Goal: Task Accomplishment & Management: Complete application form

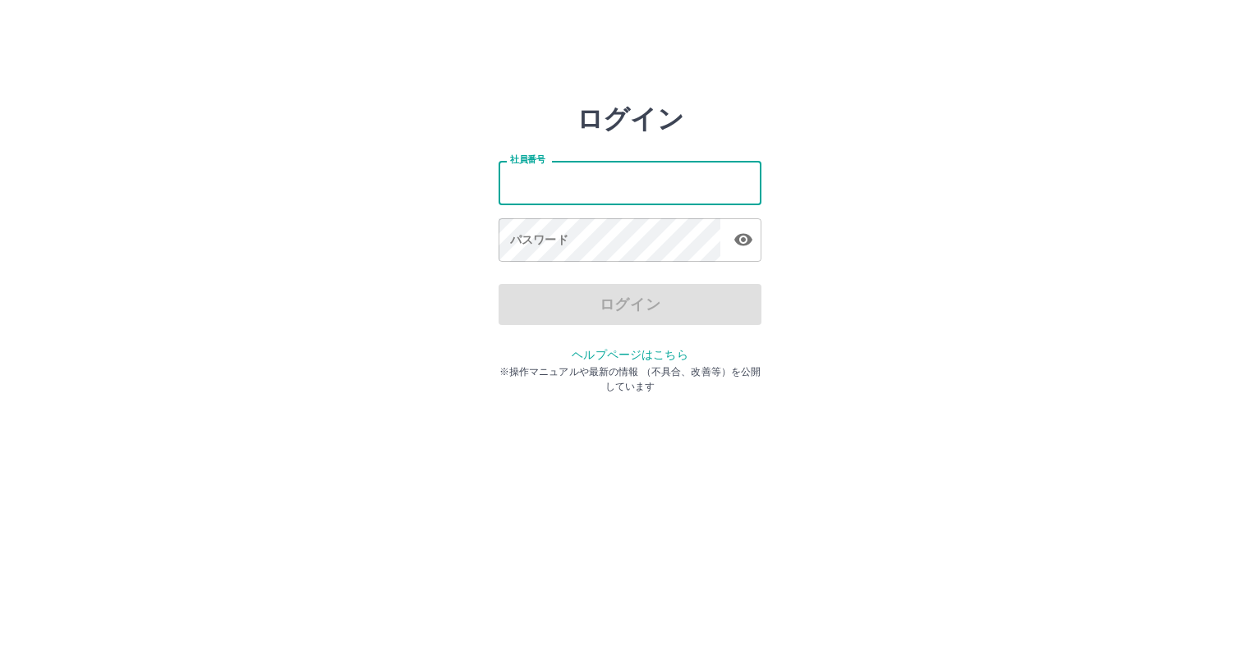
click at [510, 179] on input "社員番号" at bounding box center [629, 183] width 263 height 44
type input "*******"
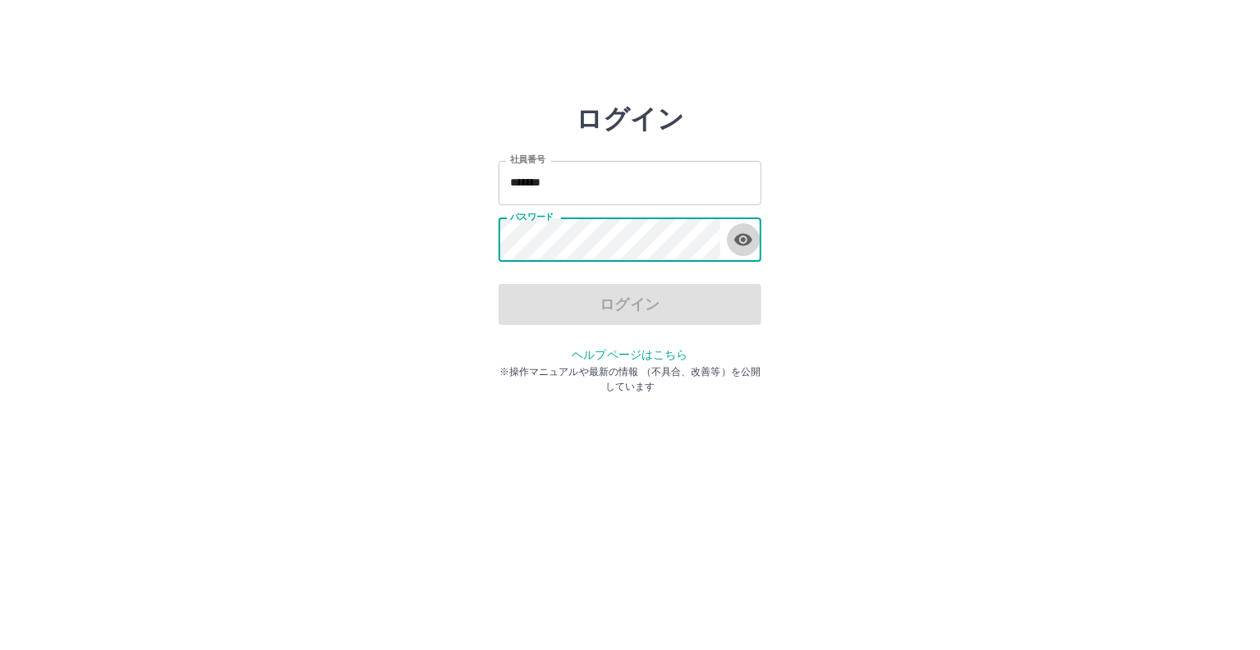
click at [736, 242] on icon "button" at bounding box center [743, 240] width 20 height 20
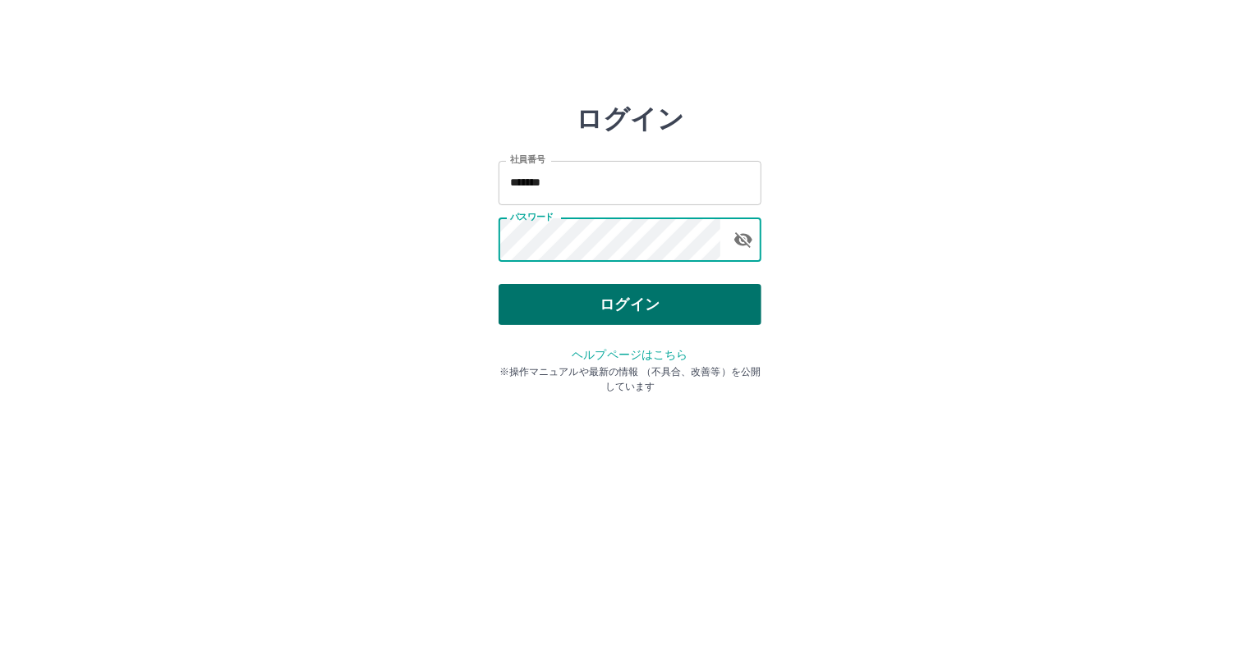
click at [642, 305] on button "ログイン" at bounding box center [629, 304] width 263 height 41
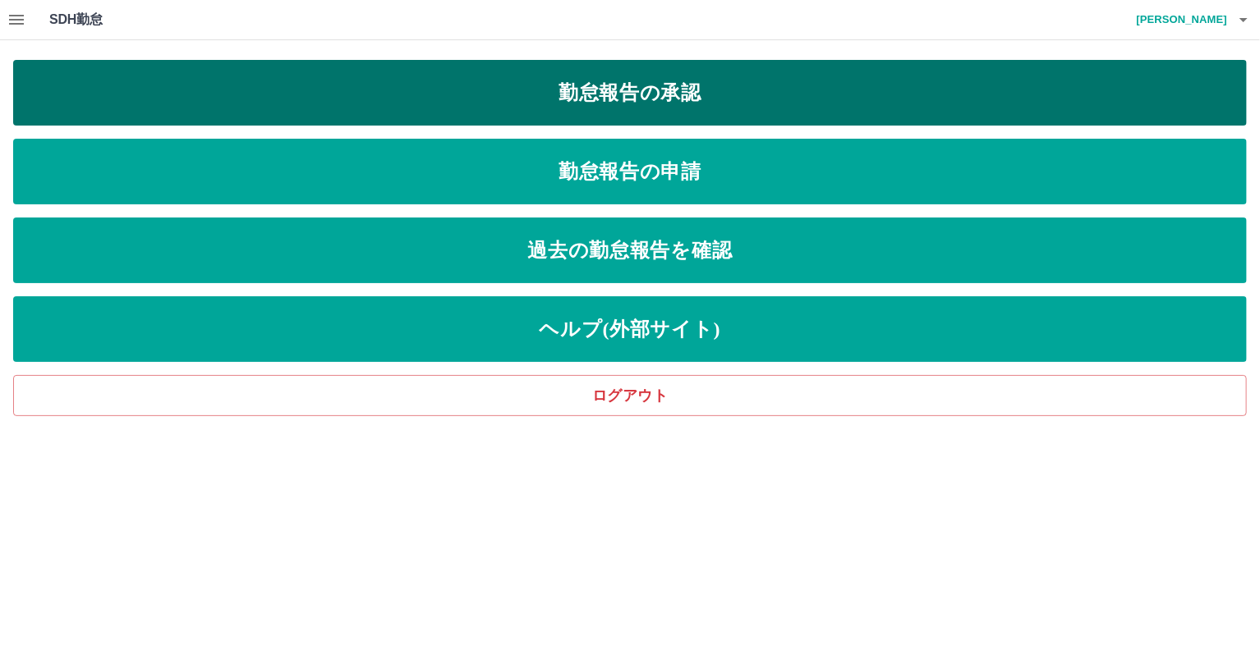
click at [687, 91] on link "勤怠報告の承認" at bounding box center [629, 93] width 1233 height 66
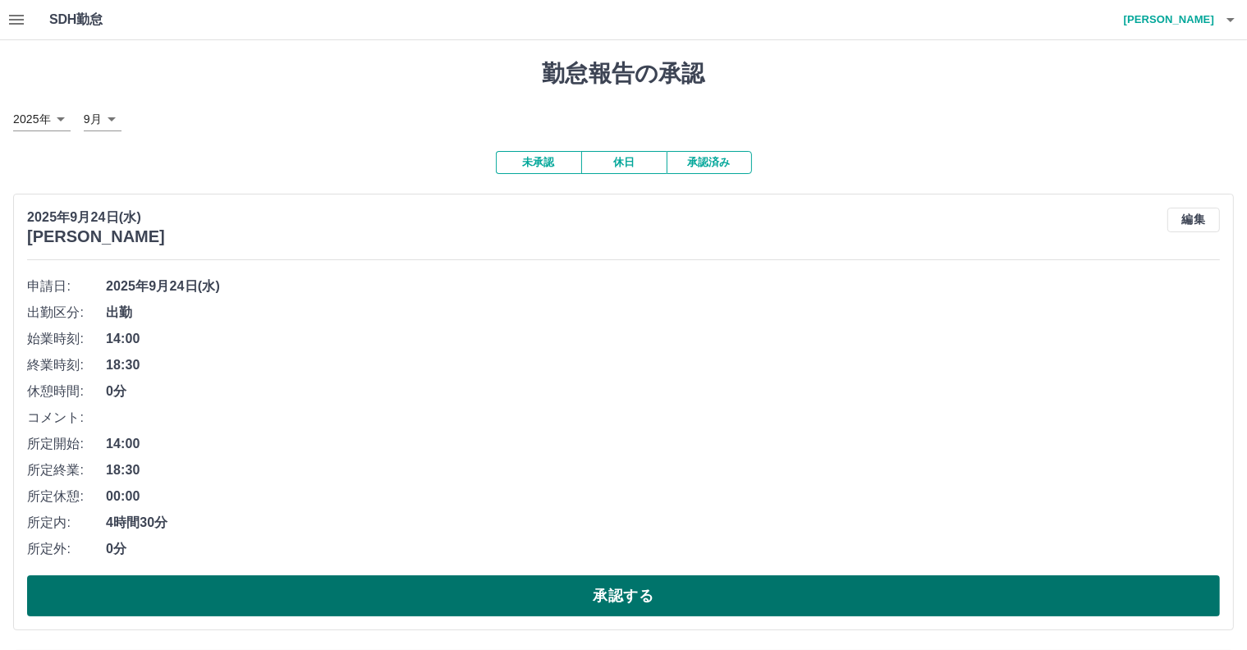
click at [559, 598] on button "承認する" at bounding box center [623, 596] width 1193 height 41
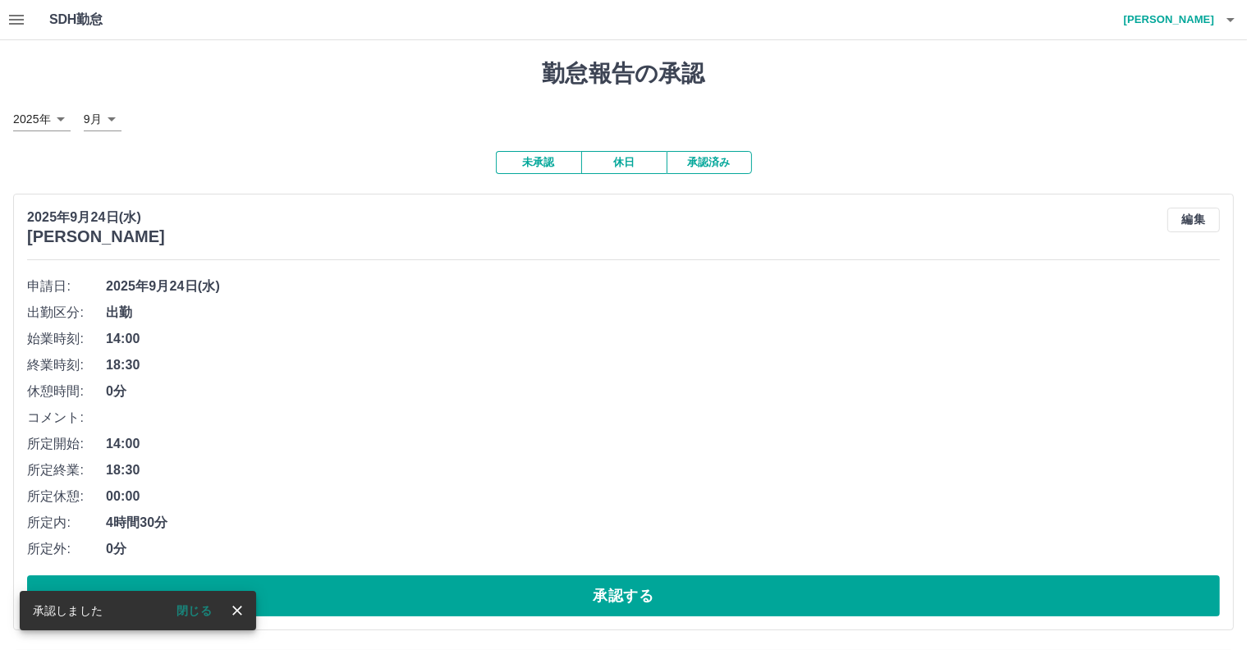
click at [243, 614] on icon "close" at bounding box center [237, 611] width 16 height 16
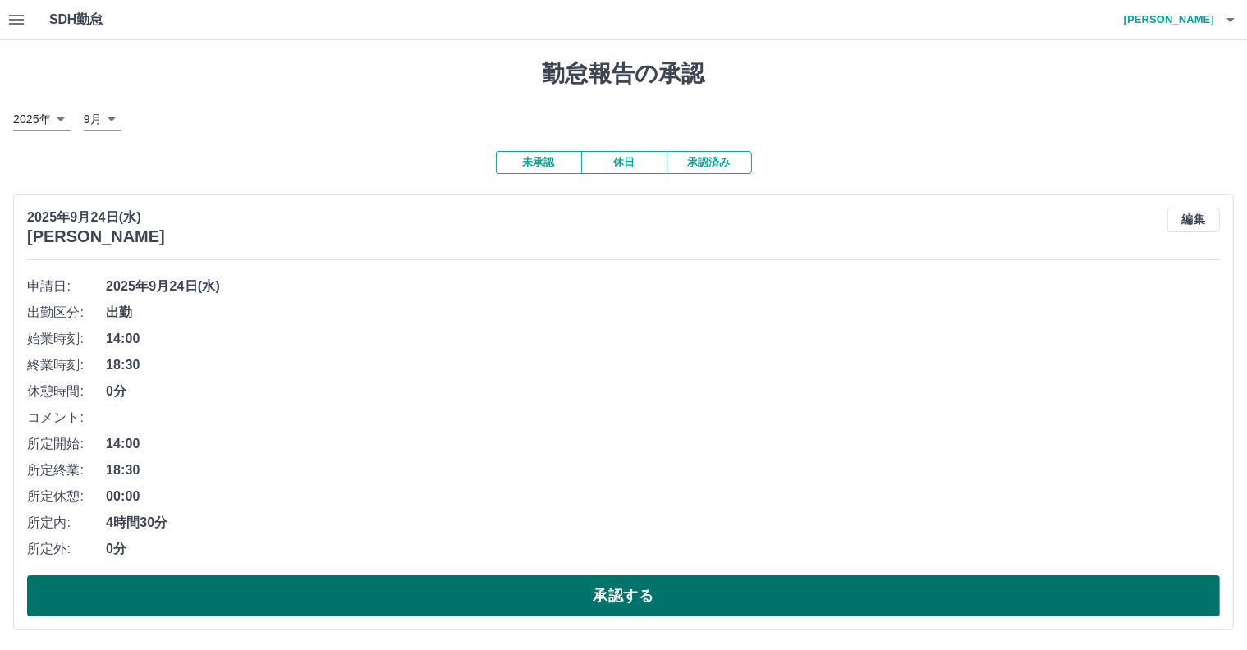
click at [562, 602] on button "承認する" at bounding box center [623, 596] width 1193 height 41
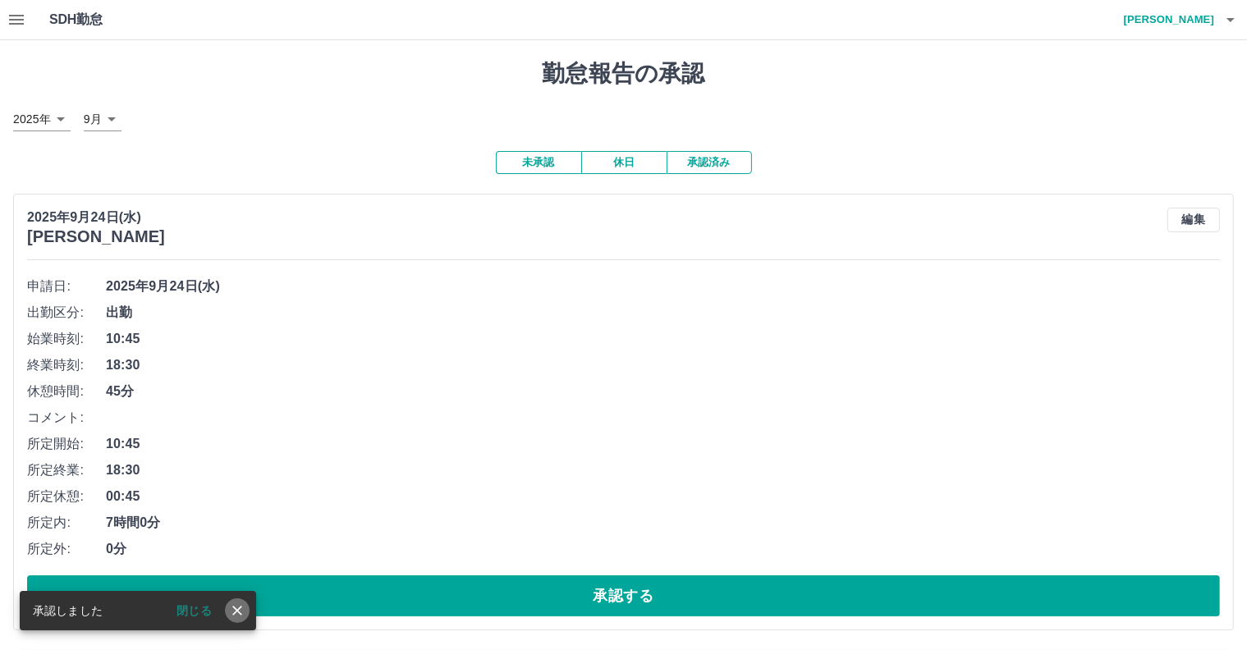
click at [239, 611] on icon "close" at bounding box center [237, 611] width 16 height 16
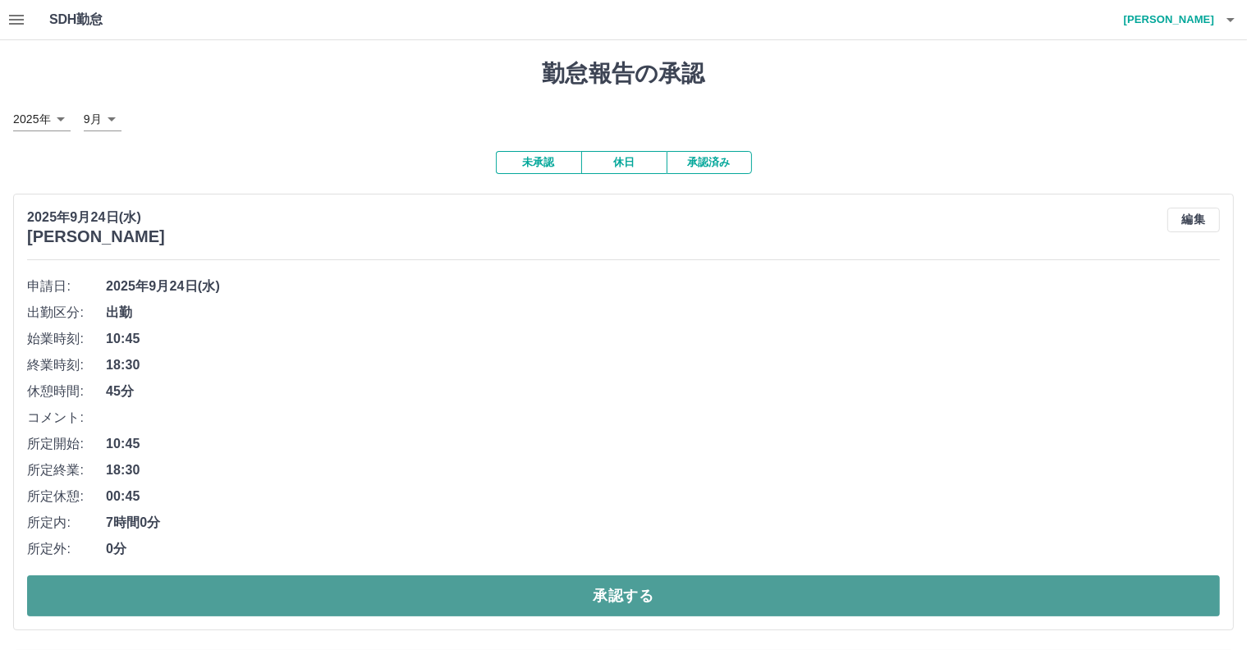
click at [575, 594] on button "承認する" at bounding box center [623, 596] width 1193 height 41
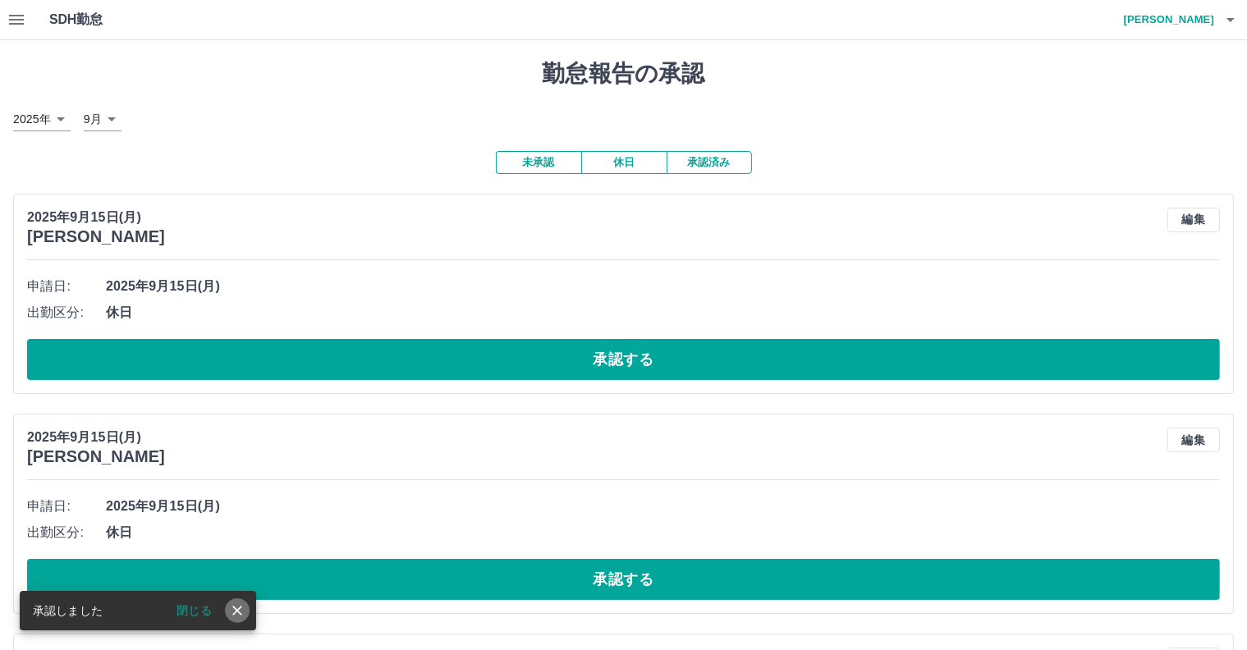
click at [240, 613] on icon "close" at bounding box center [237, 611] width 10 height 10
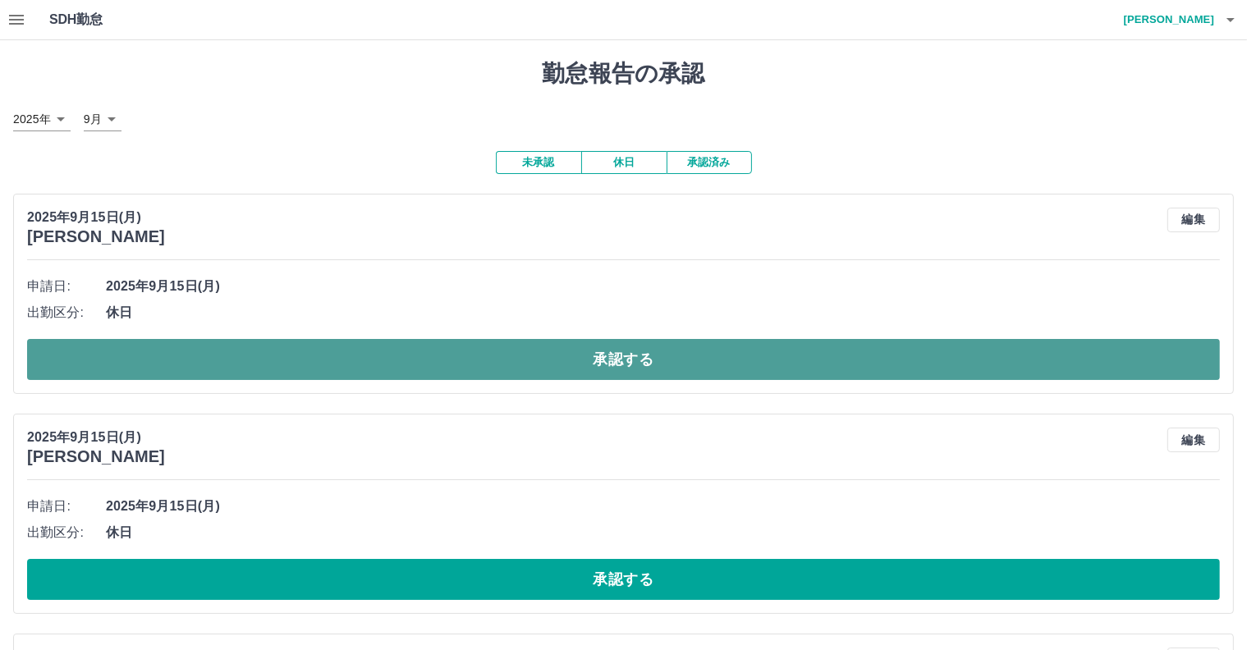
click at [618, 359] on button "承認する" at bounding box center [623, 359] width 1193 height 41
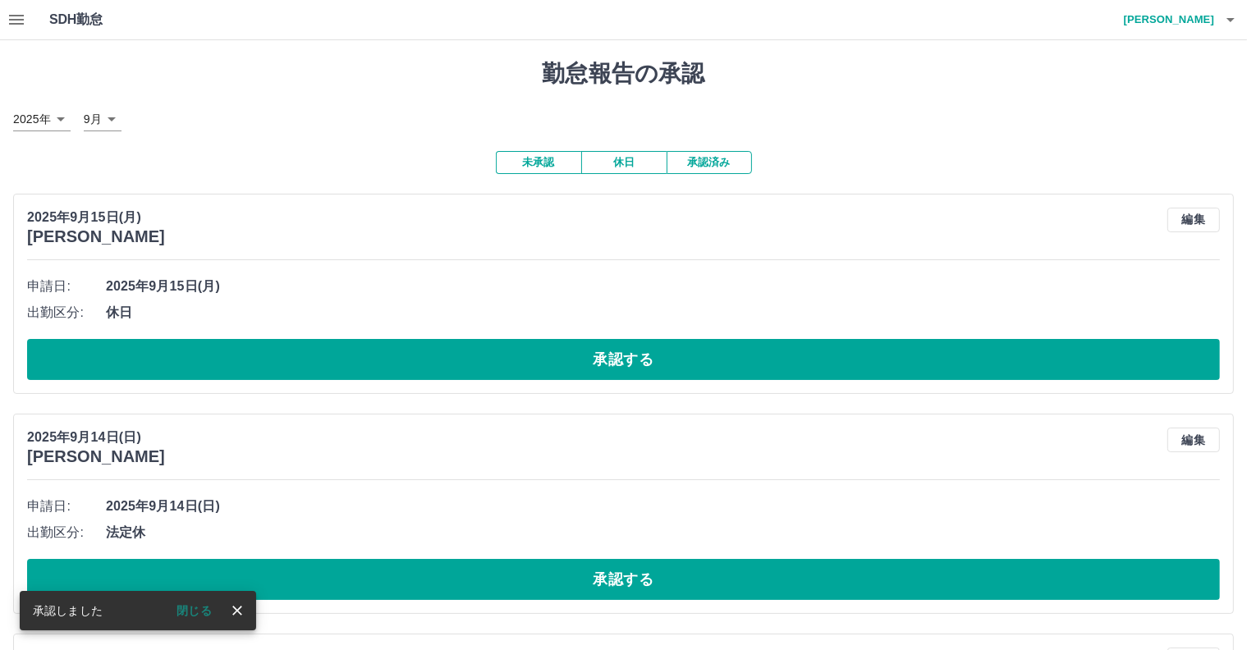
click at [231, 613] on icon "close" at bounding box center [237, 611] width 16 height 16
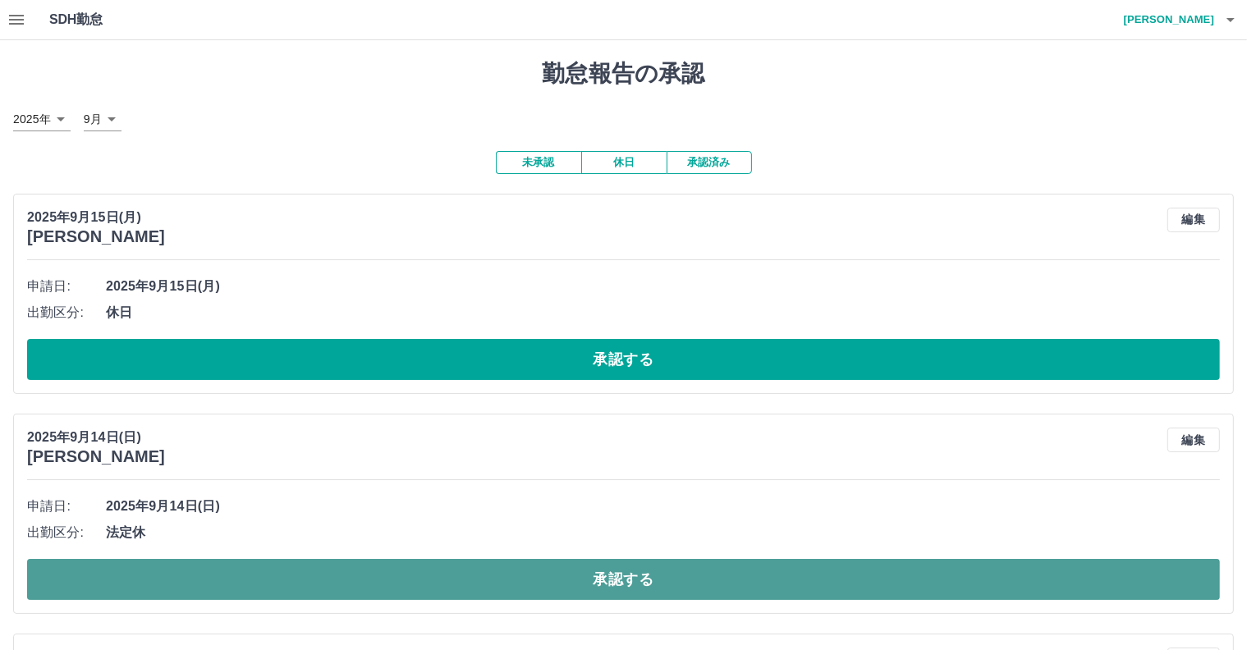
click at [578, 576] on button "承認する" at bounding box center [623, 579] width 1193 height 41
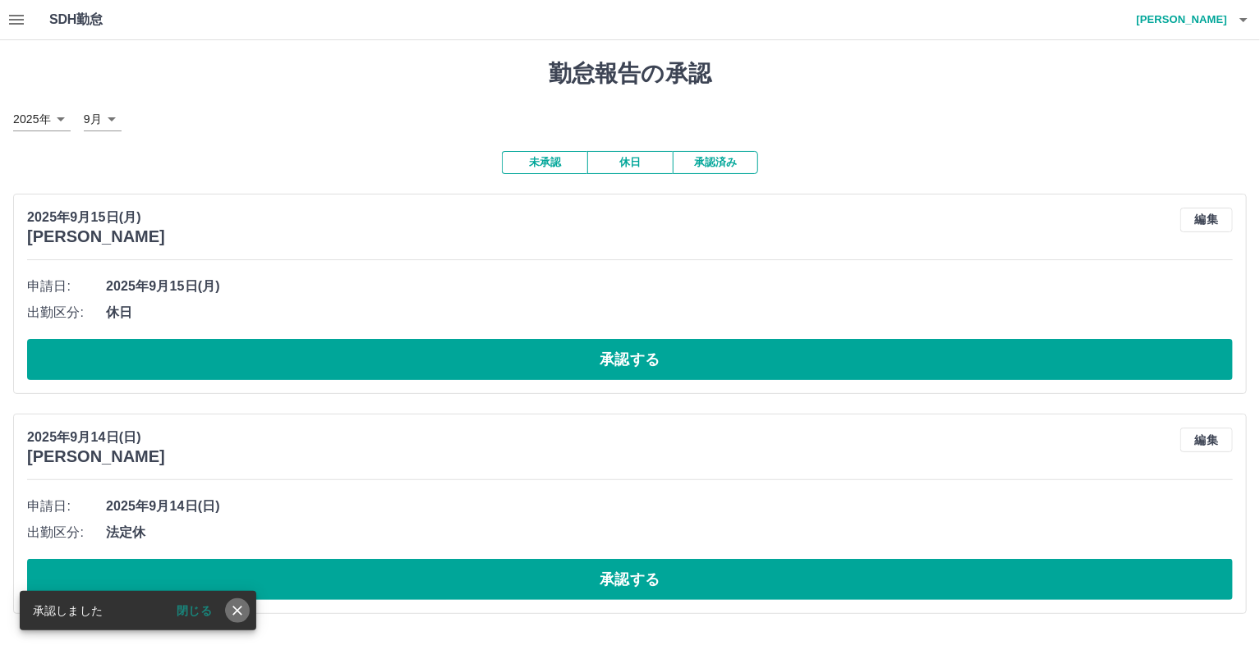
click at [233, 613] on icon "close" at bounding box center [237, 611] width 16 height 16
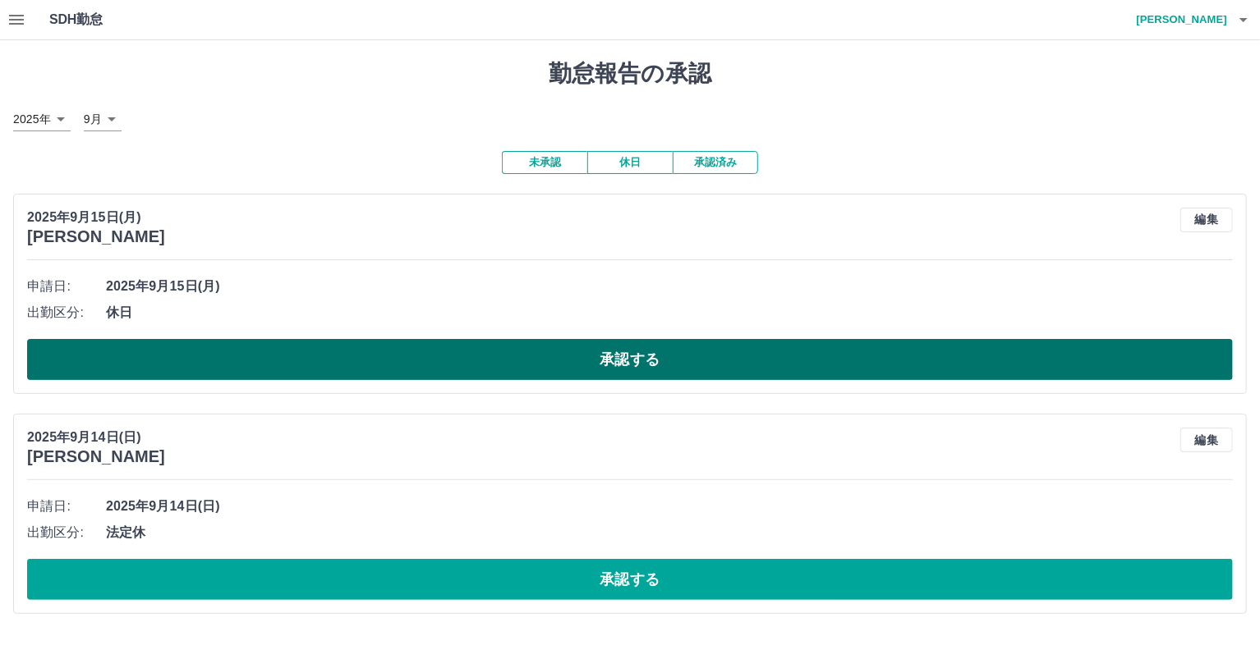
click at [637, 359] on button "承認する" at bounding box center [629, 359] width 1205 height 41
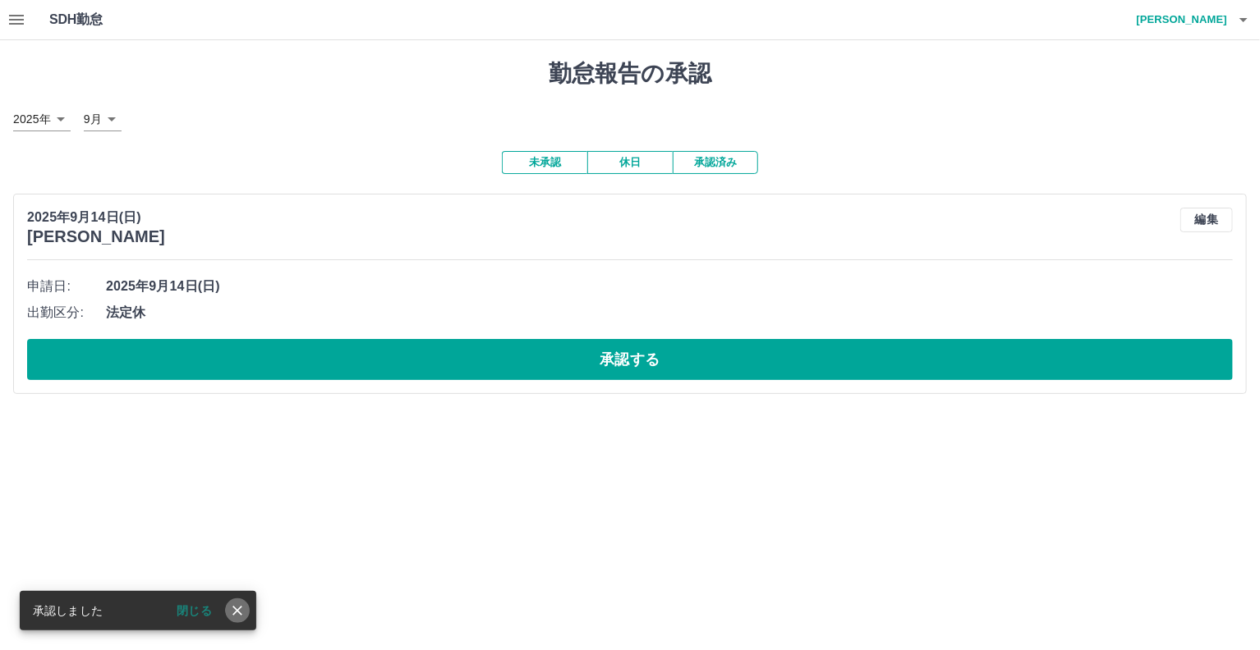
click at [241, 608] on icon "close" at bounding box center [237, 611] width 16 height 16
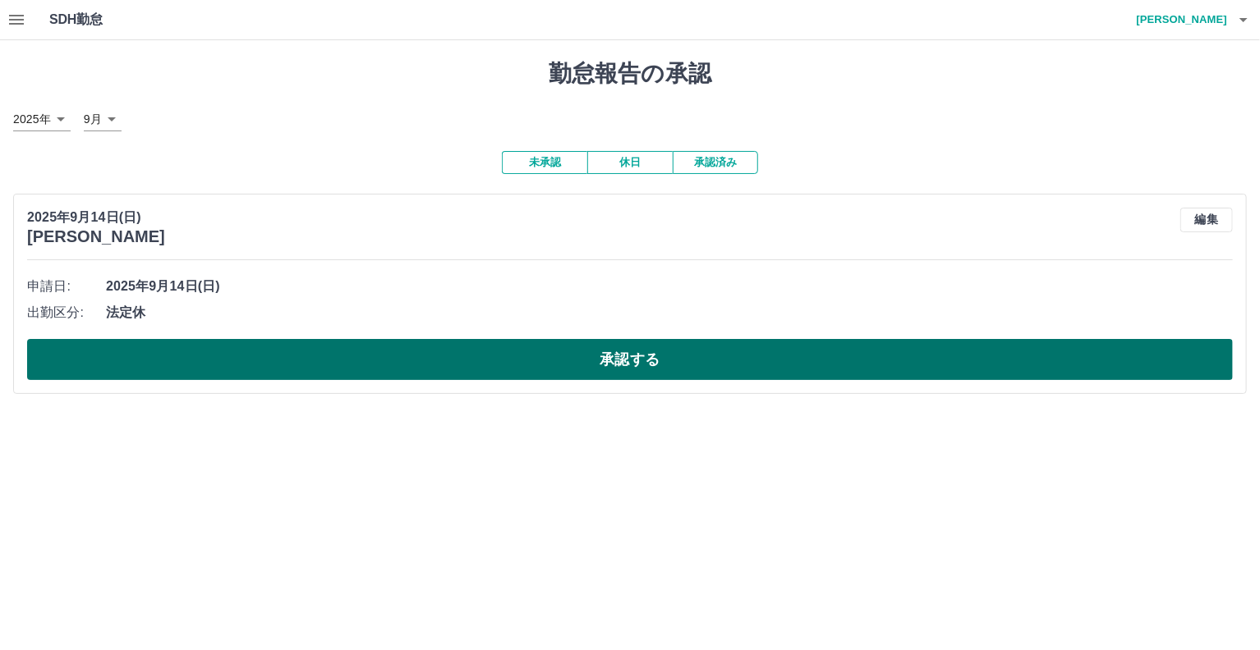
click at [635, 356] on button "承認する" at bounding box center [629, 359] width 1205 height 41
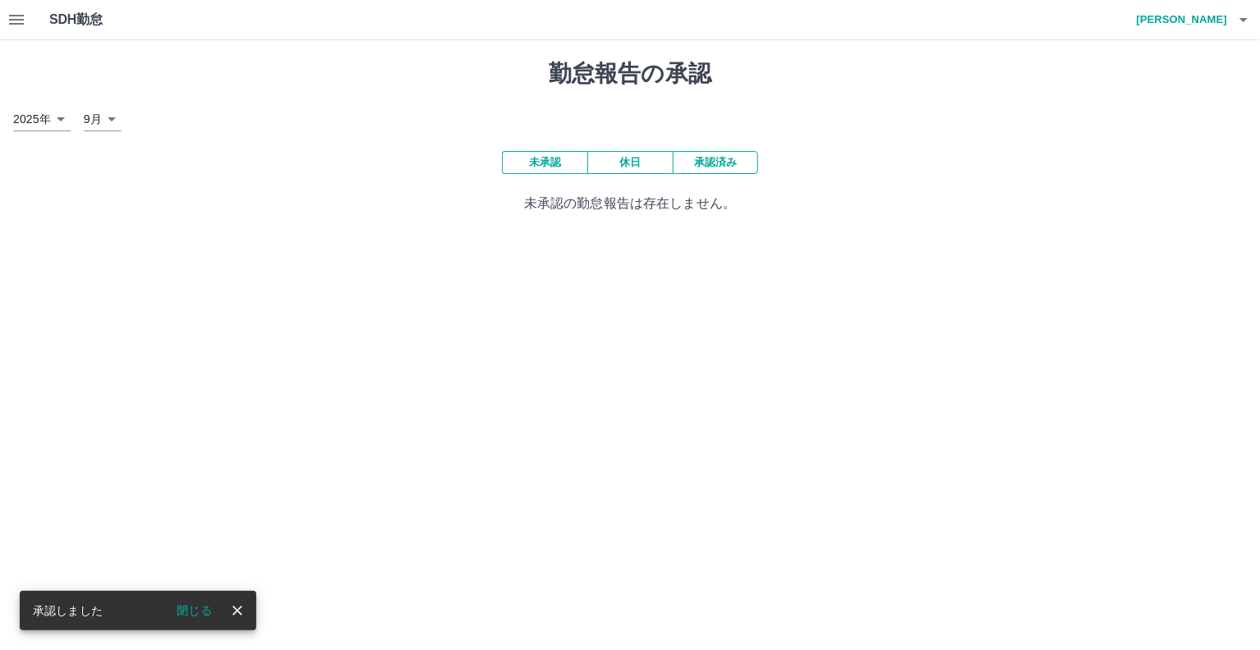
click at [234, 613] on icon "close" at bounding box center [237, 611] width 16 height 16
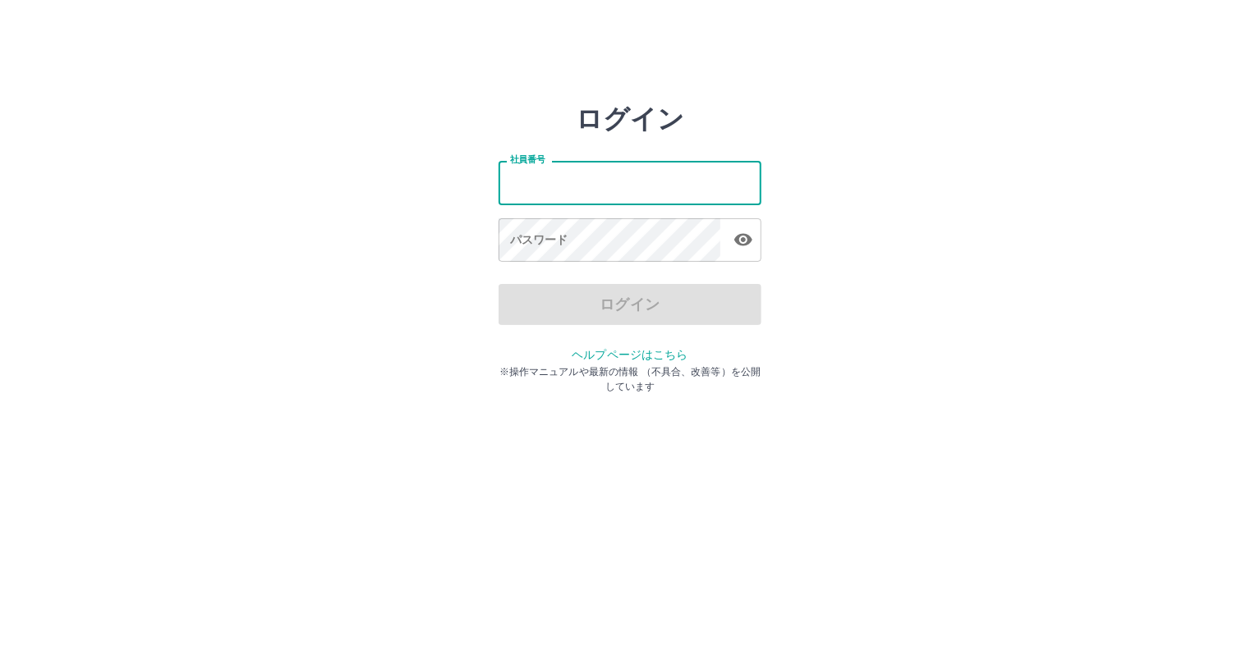
click at [507, 178] on input "社員番号" at bounding box center [629, 183] width 263 height 44
type input "*******"
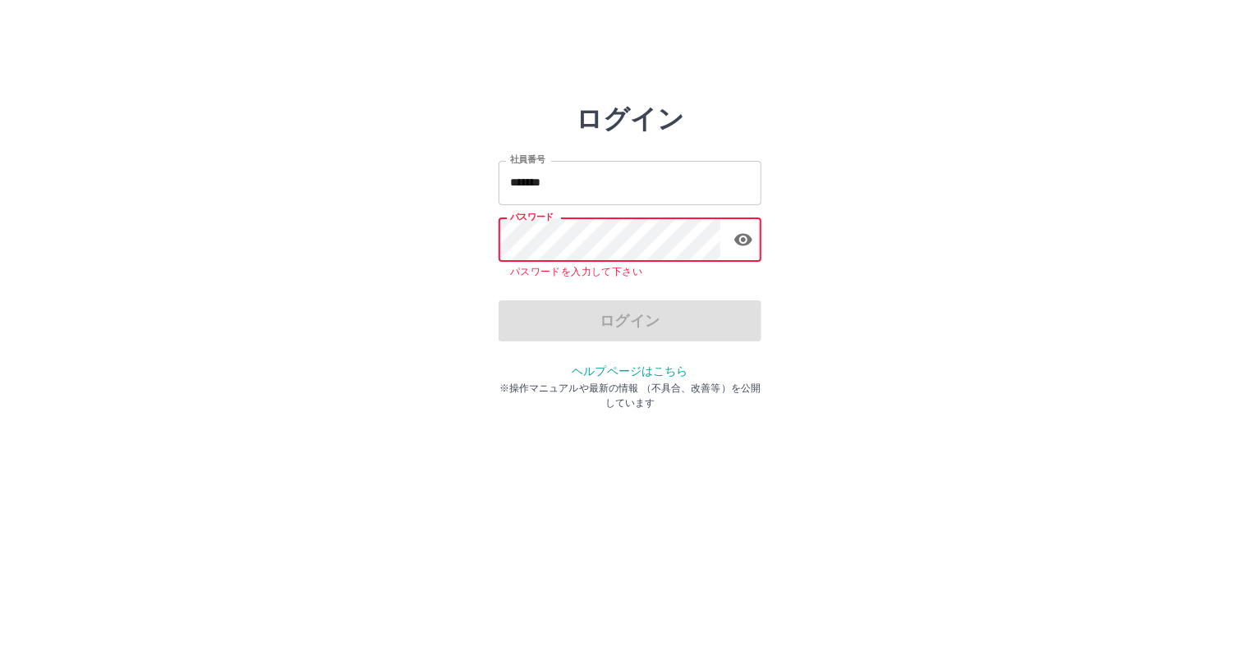
click at [741, 241] on icon "button" at bounding box center [743, 240] width 20 height 20
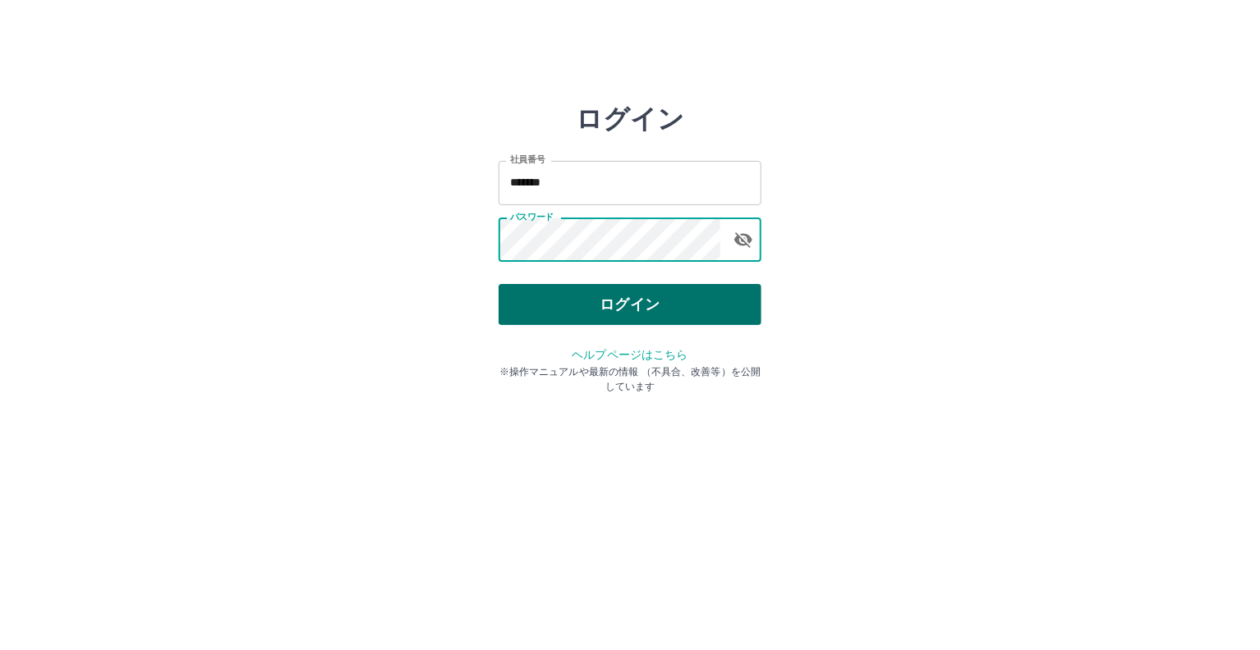
click at [611, 305] on button "ログイン" at bounding box center [629, 304] width 263 height 41
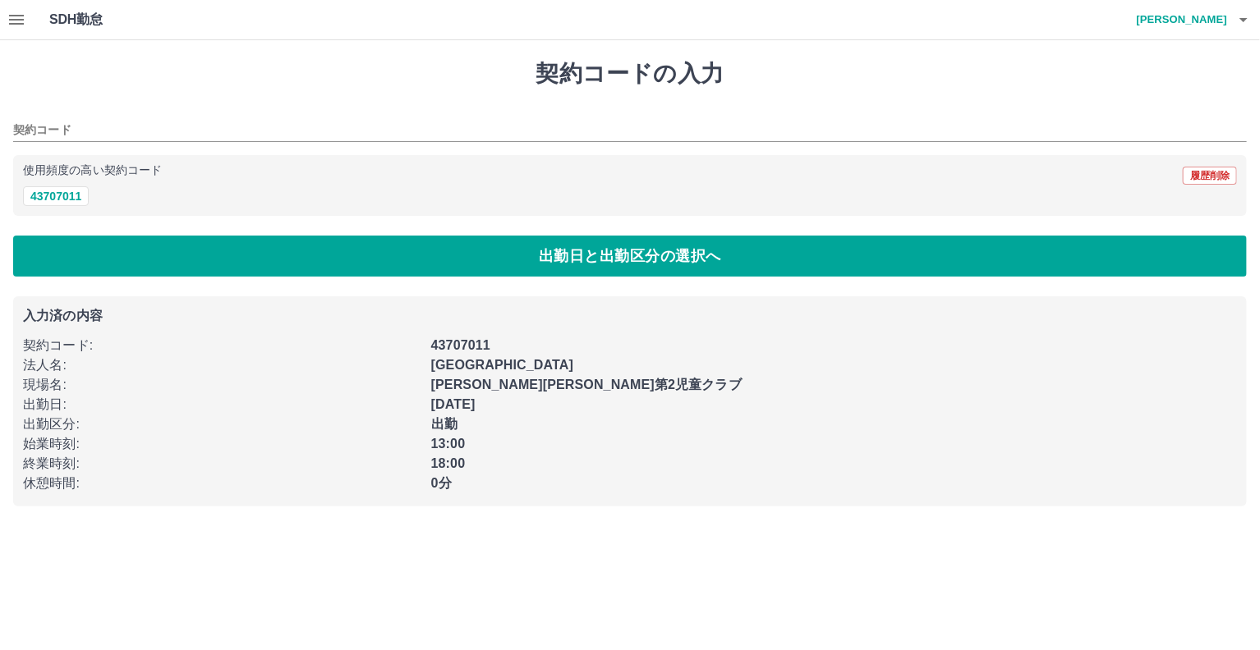
type input "********"
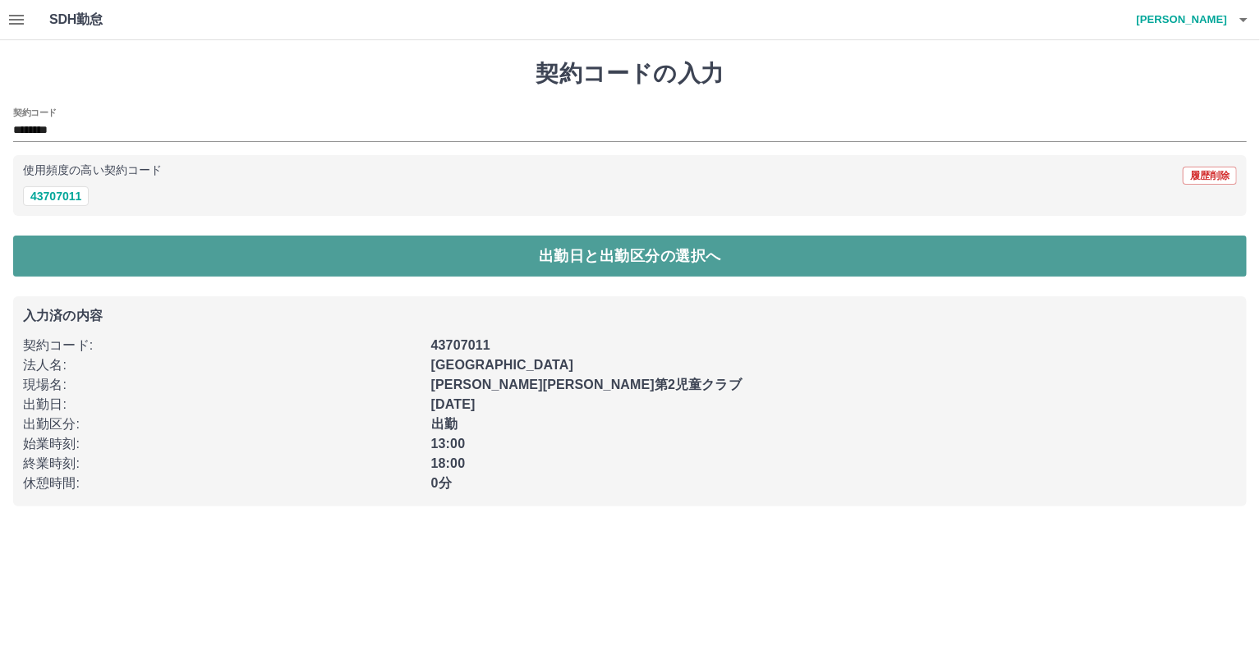
click at [488, 259] on button "出勤日と出勤区分の選択へ" at bounding box center [629, 256] width 1233 height 41
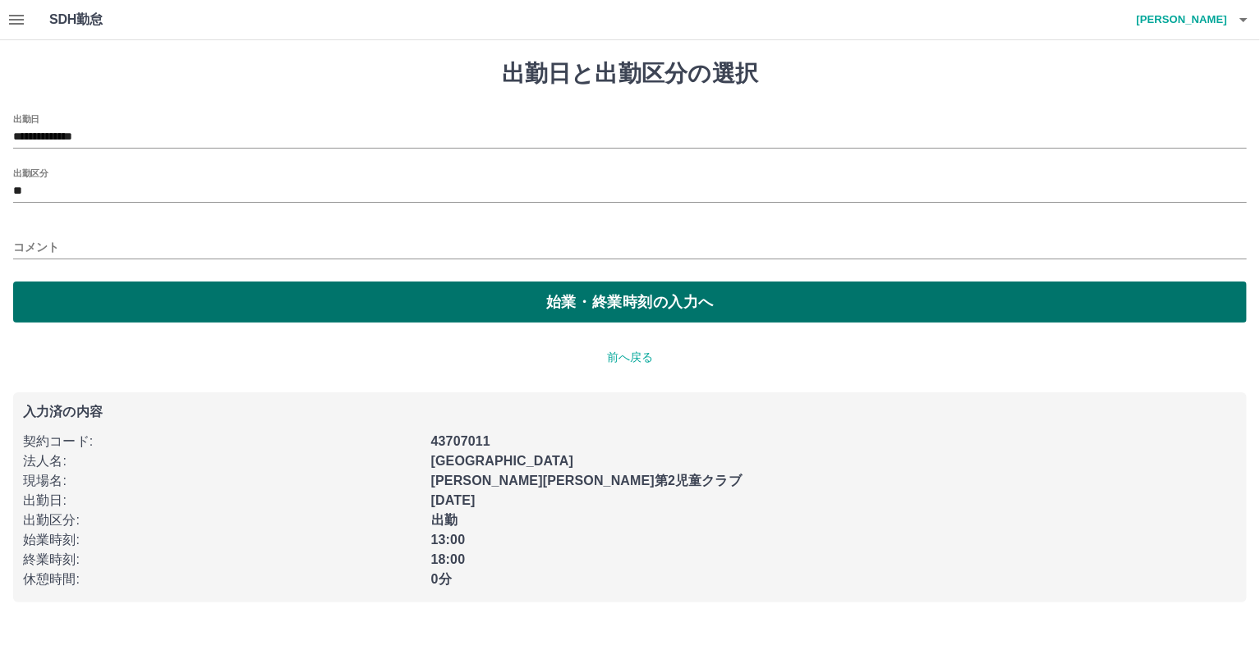
click at [492, 302] on button "始業・終業時刻の入力へ" at bounding box center [629, 302] width 1233 height 41
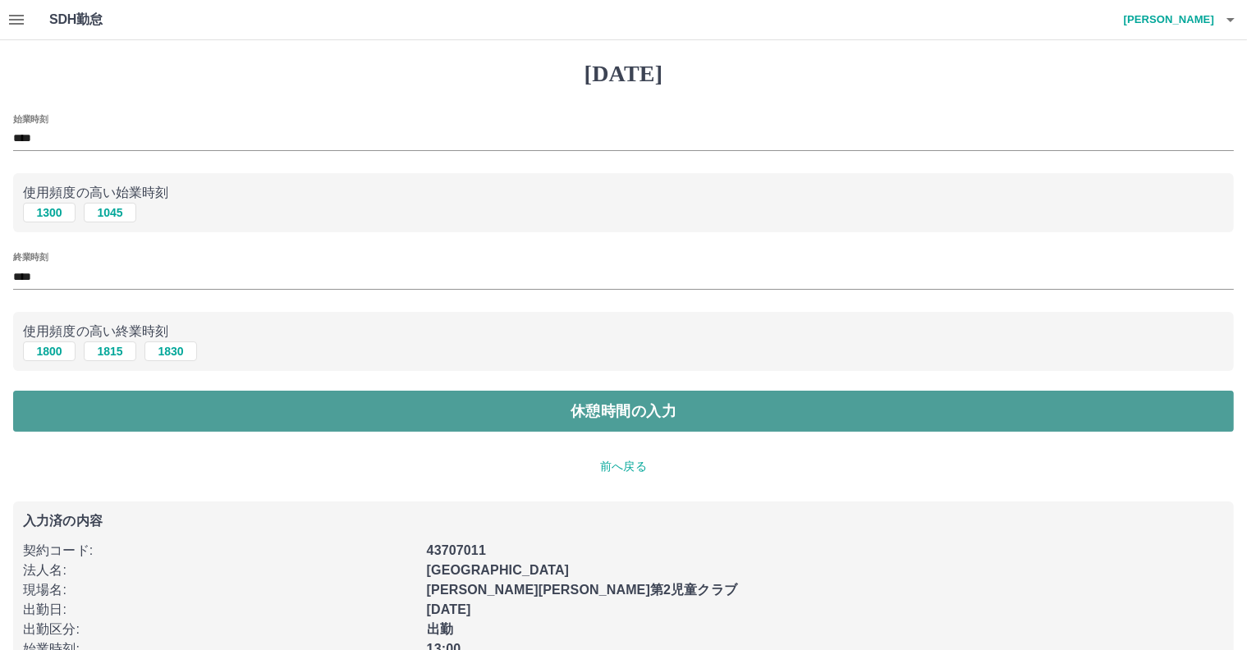
click at [527, 411] on button "休憩時間の入力" at bounding box center [623, 411] width 1221 height 41
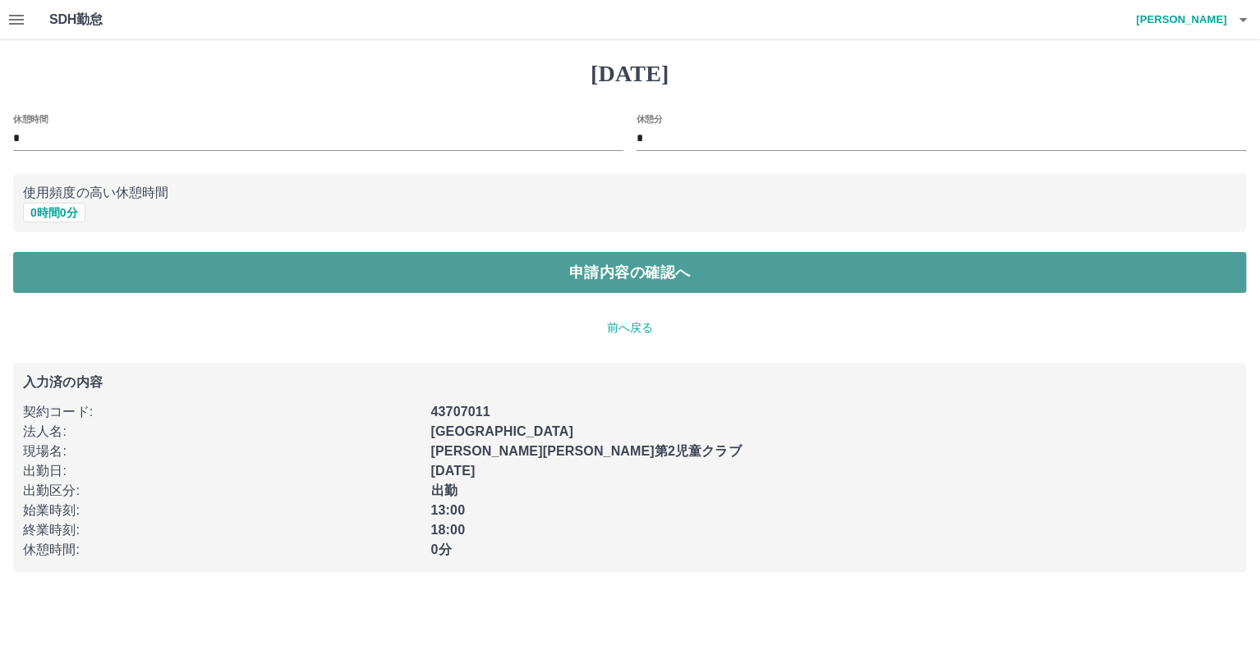
click at [519, 268] on button "申請内容の確認へ" at bounding box center [629, 272] width 1233 height 41
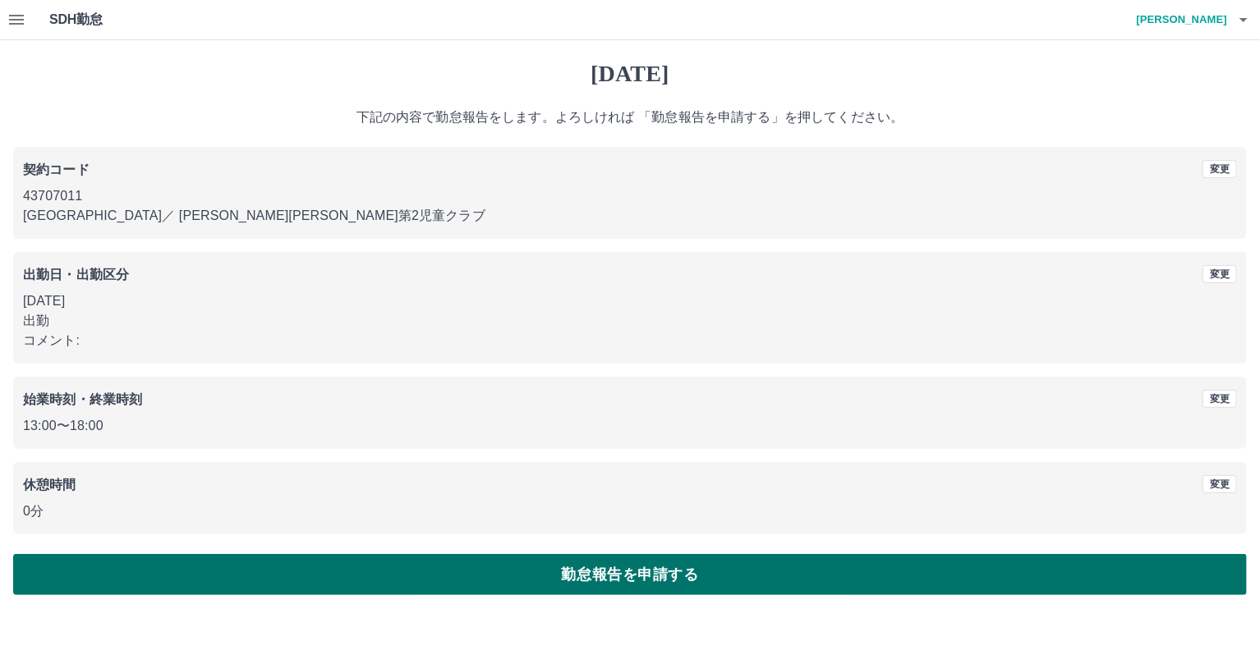
click at [492, 582] on button "勤怠報告を申請する" at bounding box center [629, 574] width 1233 height 41
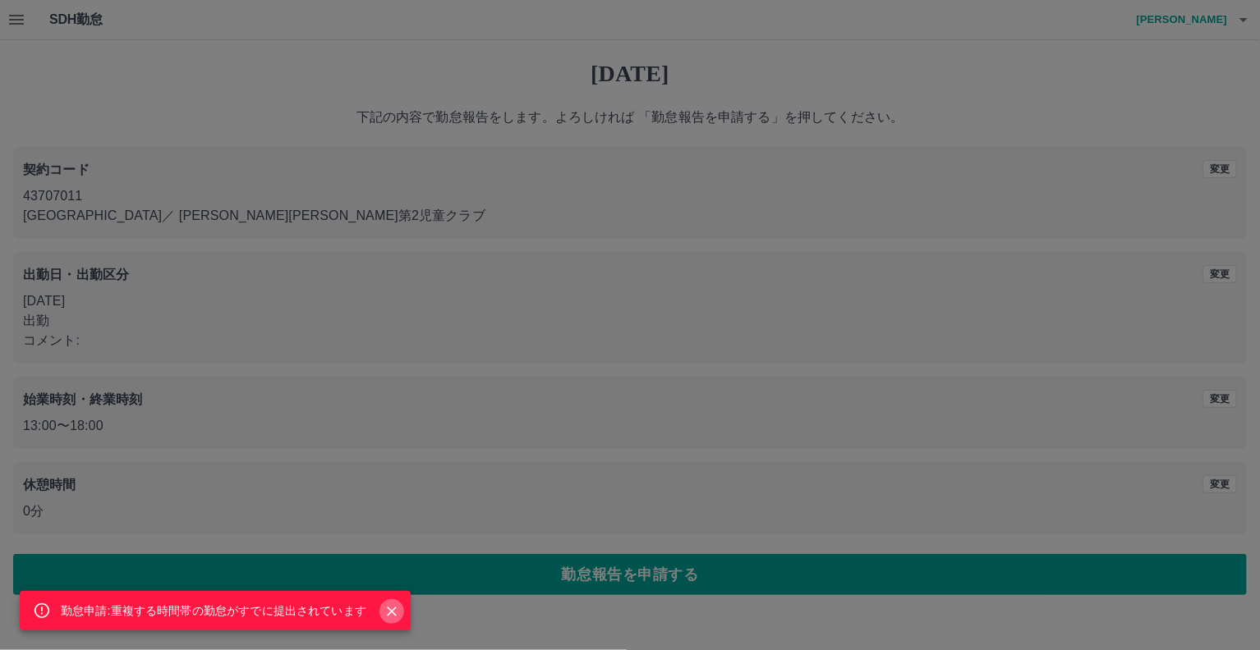
click at [390, 613] on icon "Close" at bounding box center [392, 612] width 10 height 10
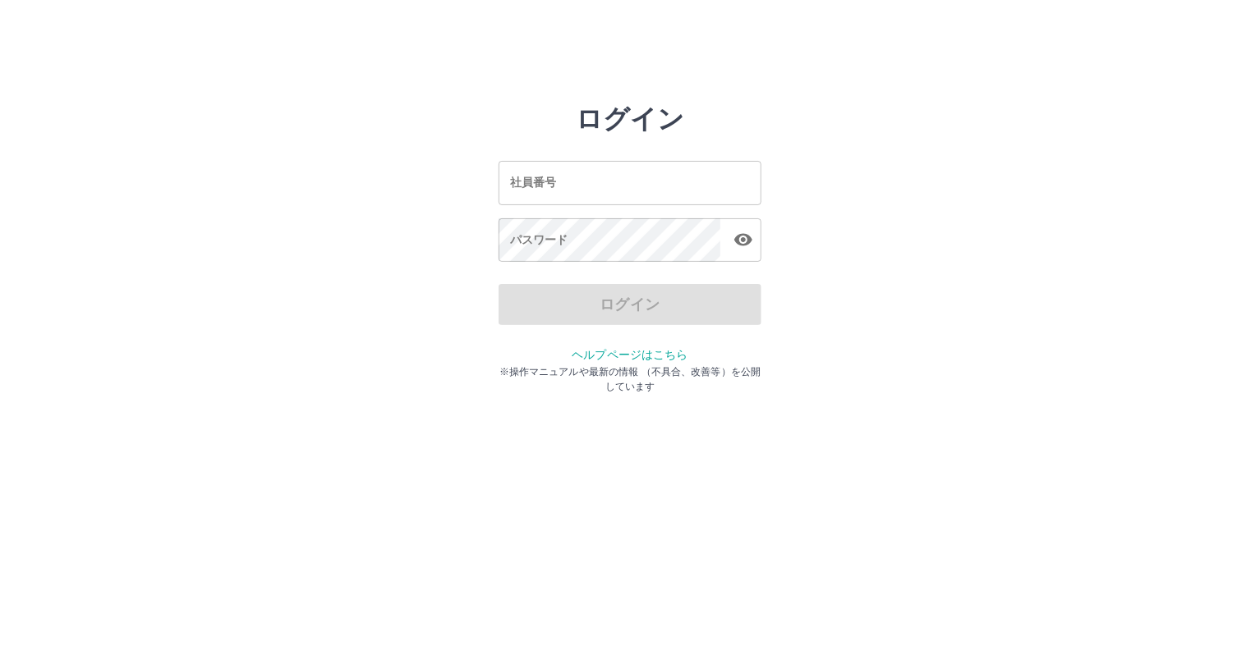
click at [510, 184] on input "社員番号" at bounding box center [629, 183] width 263 height 44
type input "*******"
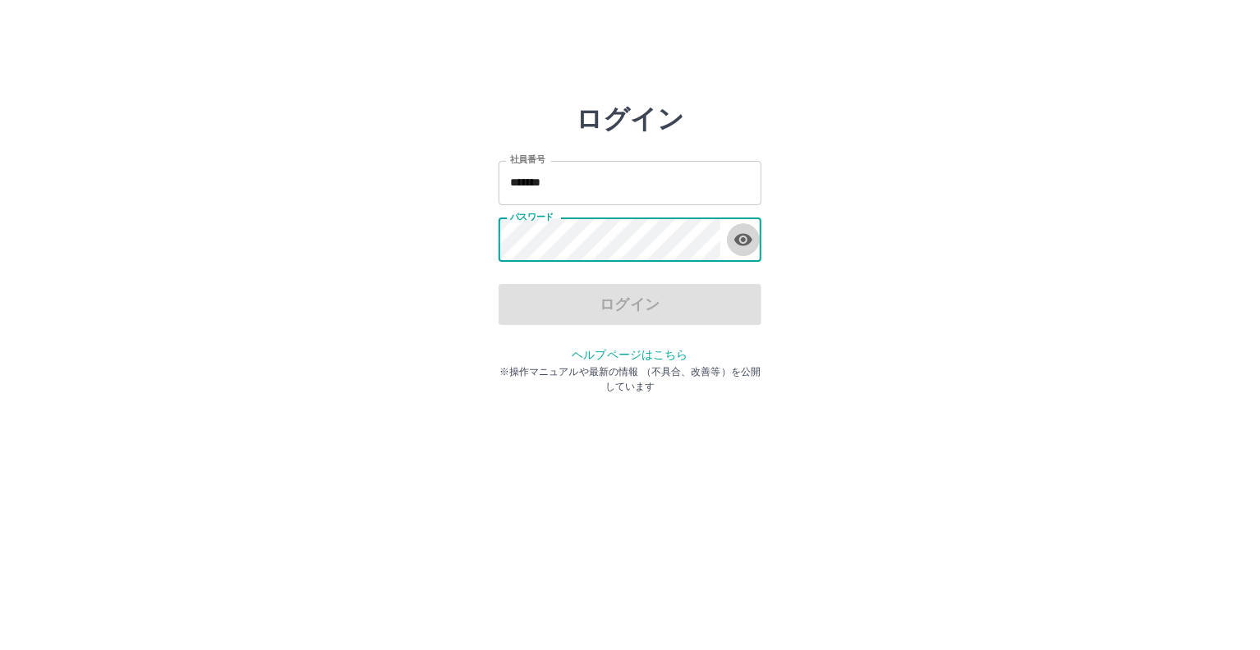
click at [746, 246] on icon "button" at bounding box center [743, 240] width 20 height 20
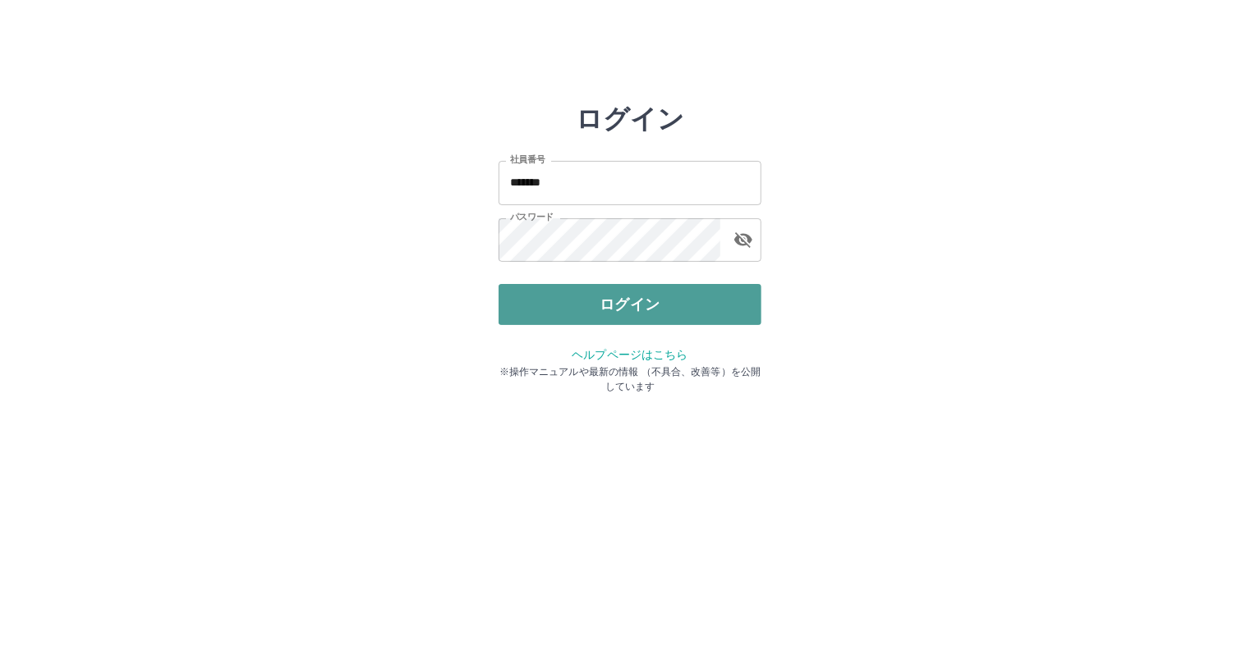
click at [601, 301] on button "ログイン" at bounding box center [629, 304] width 263 height 41
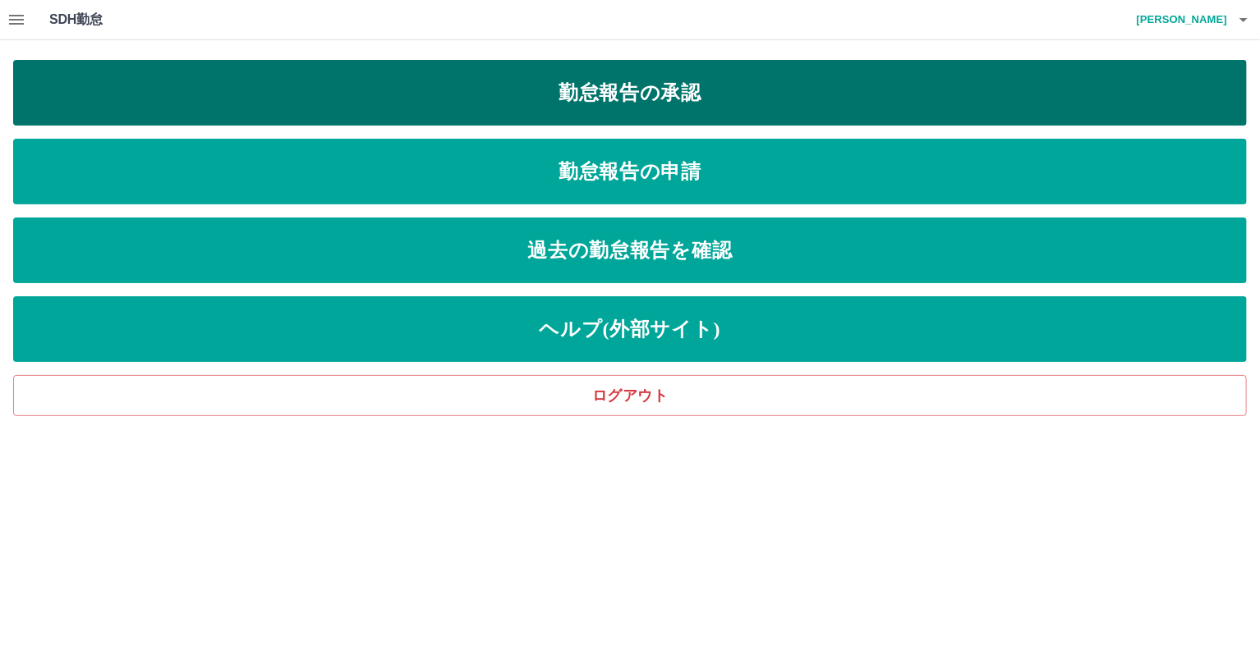
click at [482, 94] on link "勤怠報告の承認" at bounding box center [629, 93] width 1233 height 66
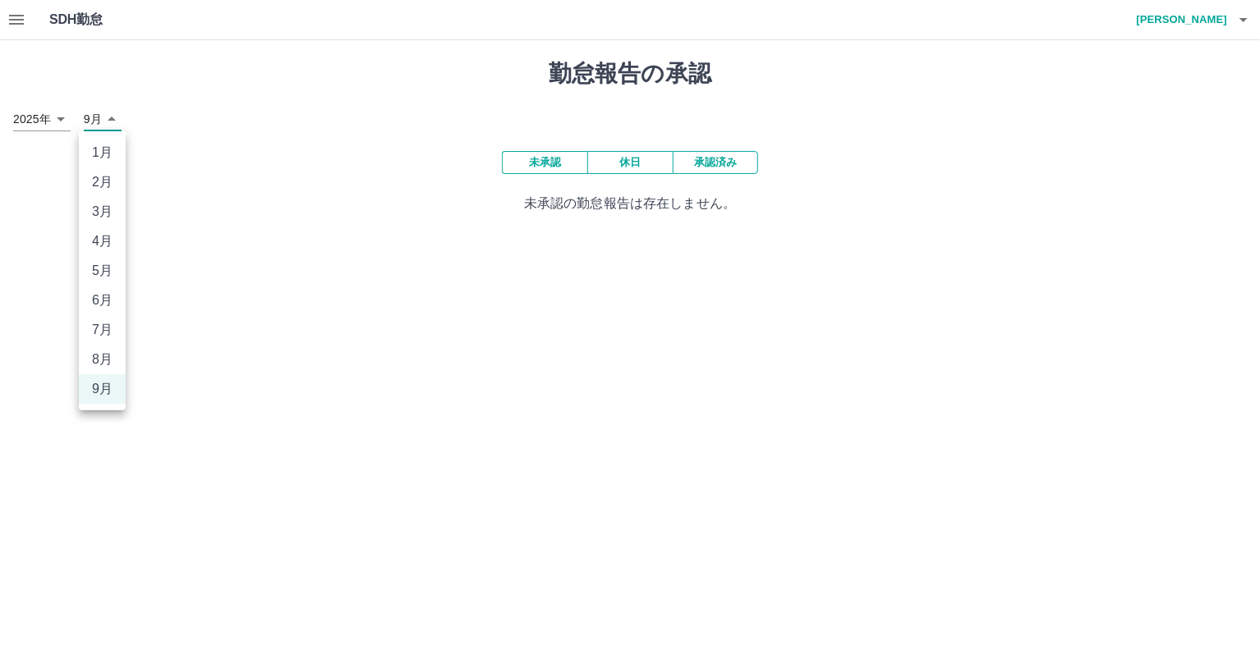
click at [90, 127] on body "SDH勤怠 [PERSON_NAME] 勤怠報告の承認 [DATE] **** 9月 * 未承認 休日 承認済み 未承認の勤怠報告は存在しません。 SDH勤怠…" at bounding box center [630, 116] width 1260 height 233
click at [168, 123] on div at bounding box center [630, 325] width 1260 height 650
click at [19, 20] on icon "button" at bounding box center [16, 20] width 15 height 10
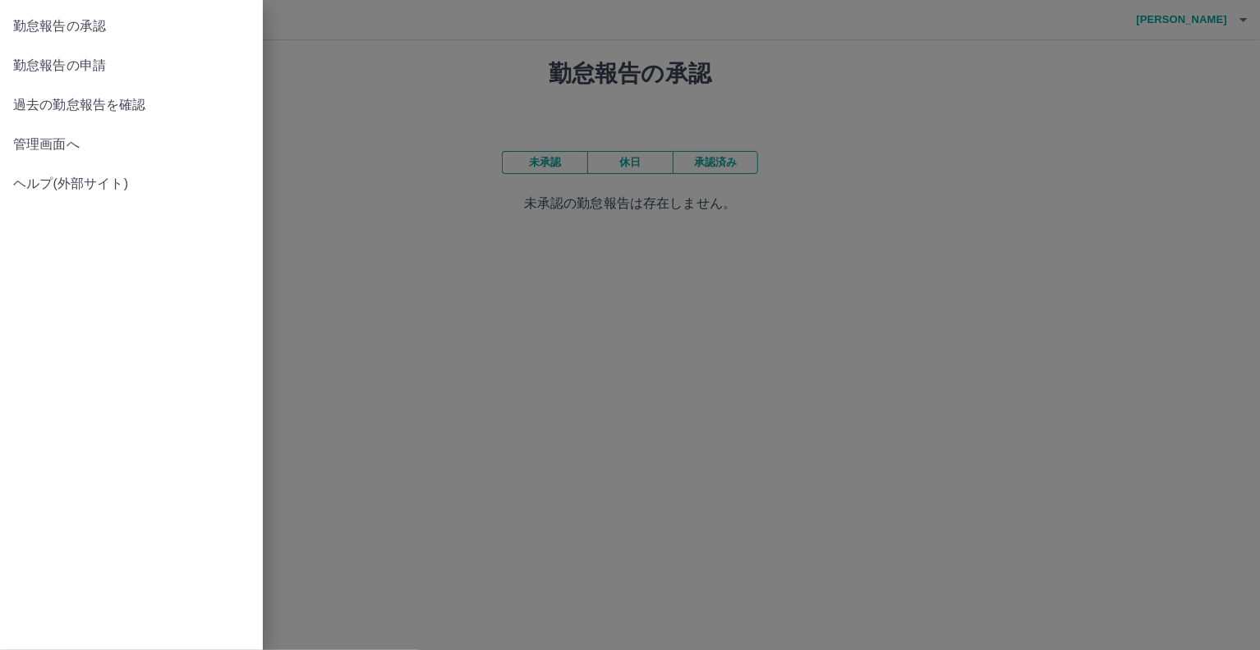
click at [67, 113] on span "過去の勤怠報告を確認" at bounding box center [131, 105] width 236 height 20
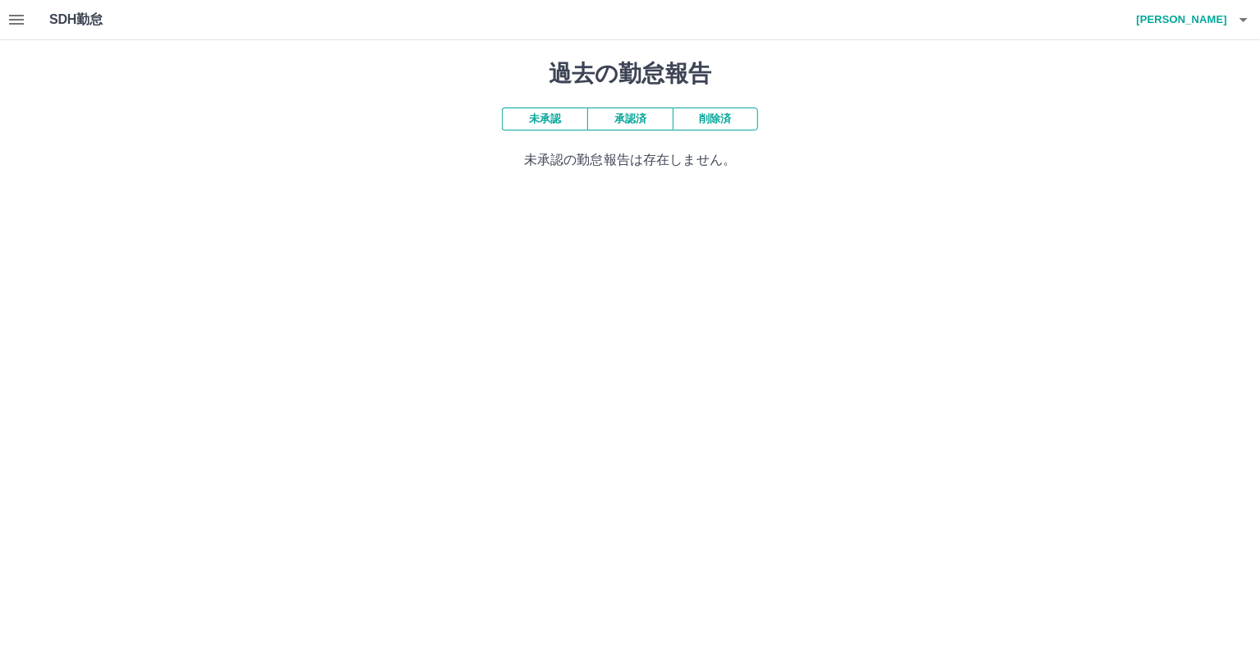
click at [17, 23] on icon "button" at bounding box center [16, 20] width 15 height 10
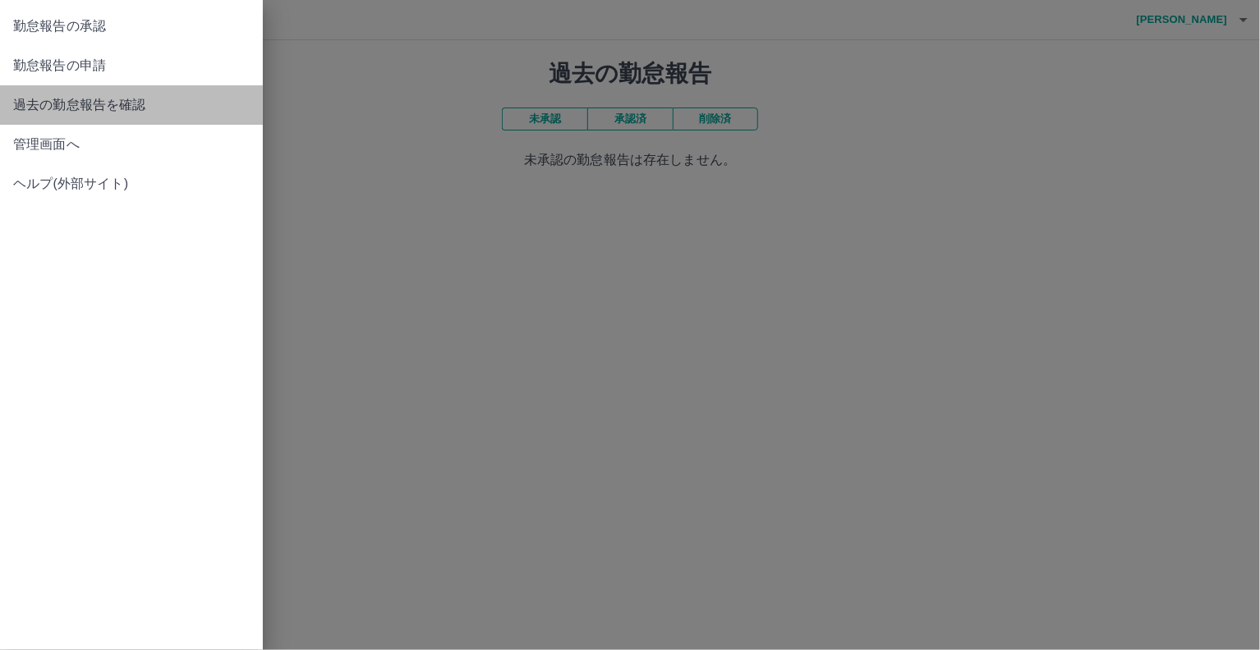
click at [123, 108] on span "過去の勤怠報告を確認" at bounding box center [131, 105] width 236 height 20
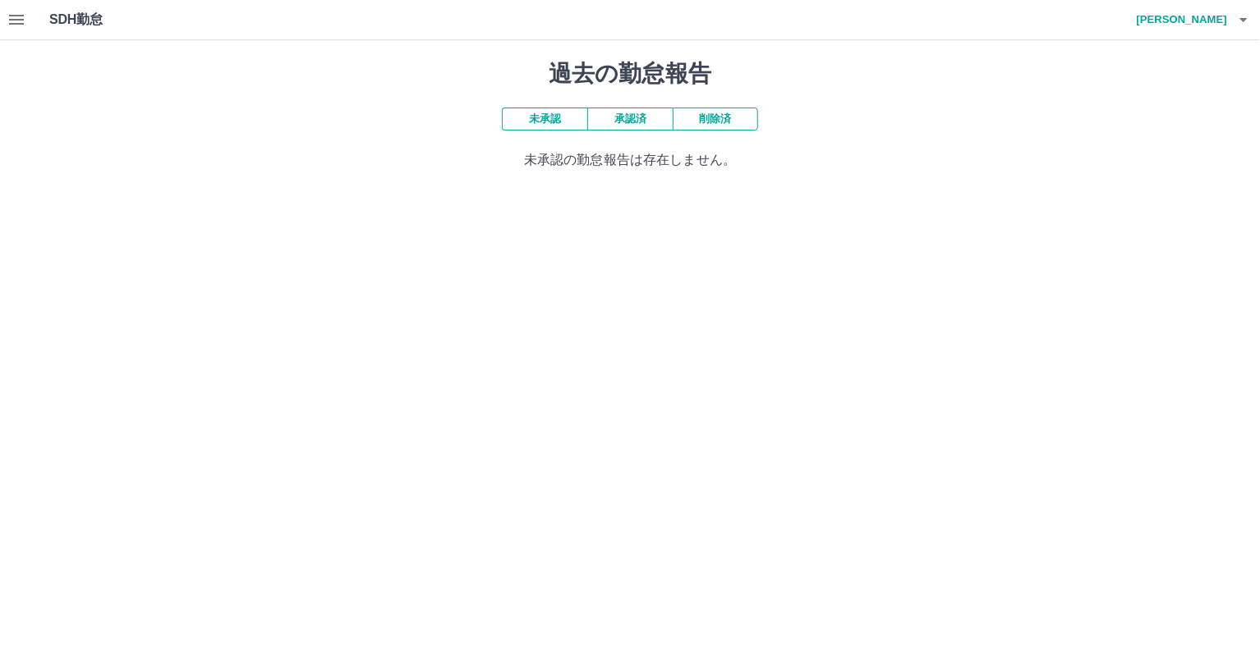
click at [97, 25] on h1 "SDH勤怠" at bounding box center [102, 19] width 107 height 39
